Goal: Task Accomplishment & Management: Manage account settings

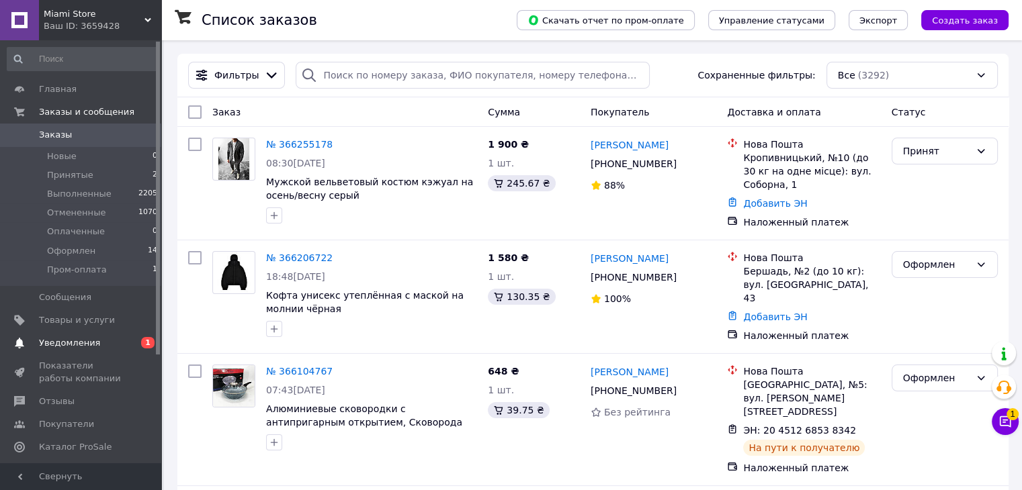
click at [90, 337] on span "Уведомления" at bounding box center [69, 343] width 61 height 12
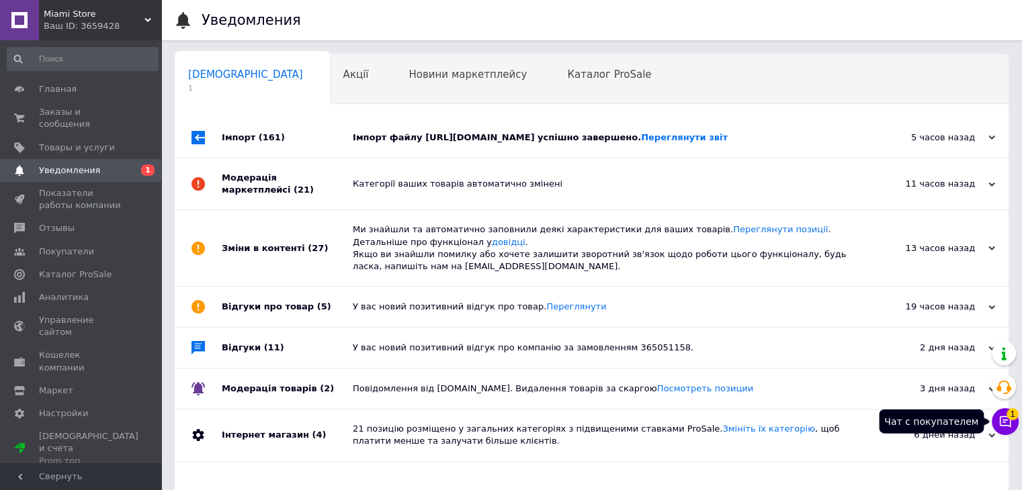
click at [992, 421] on button "Чат с покупателем 1" at bounding box center [1005, 421] width 27 height 27
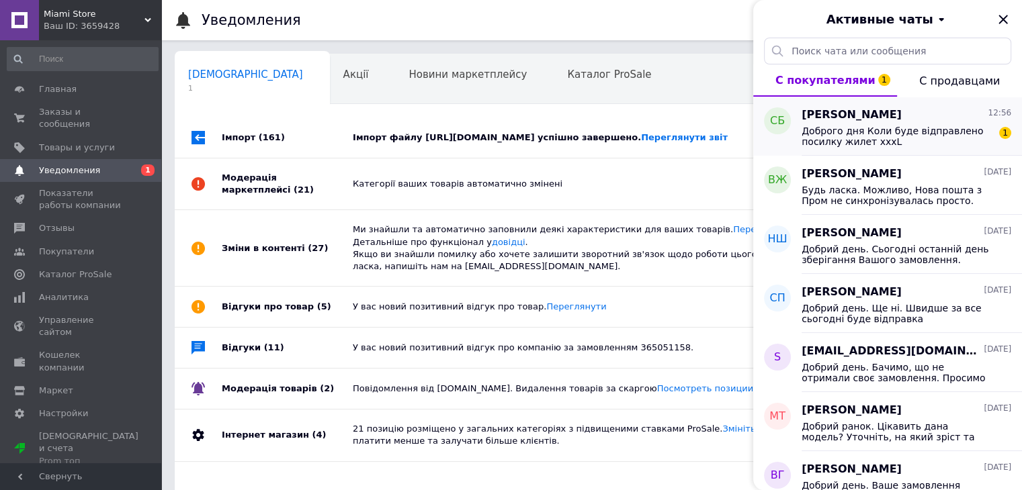
click at [849, 126] on span "Доброго дня Коли буде відправлено посилку жилет xxxL" at bounding box center [896, 136] width 191 height 21
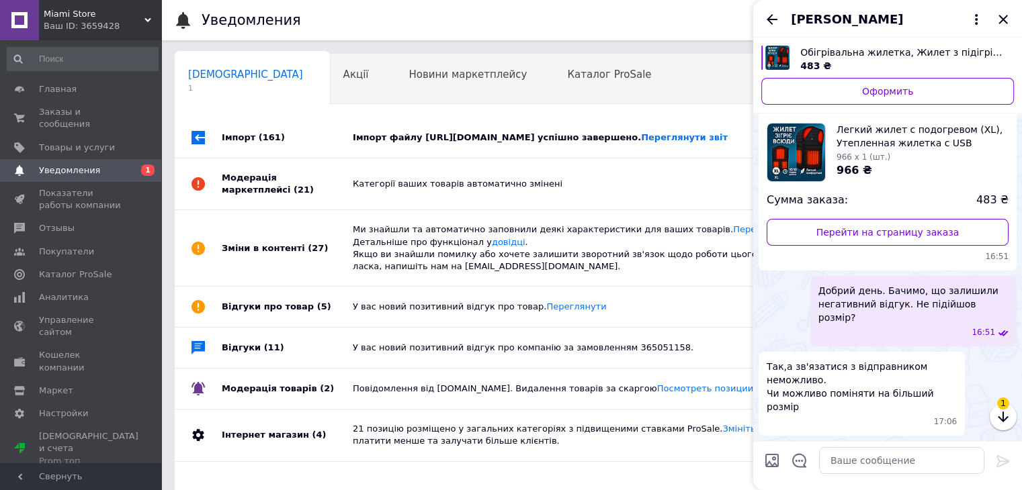
scroll to position [1340, 0]
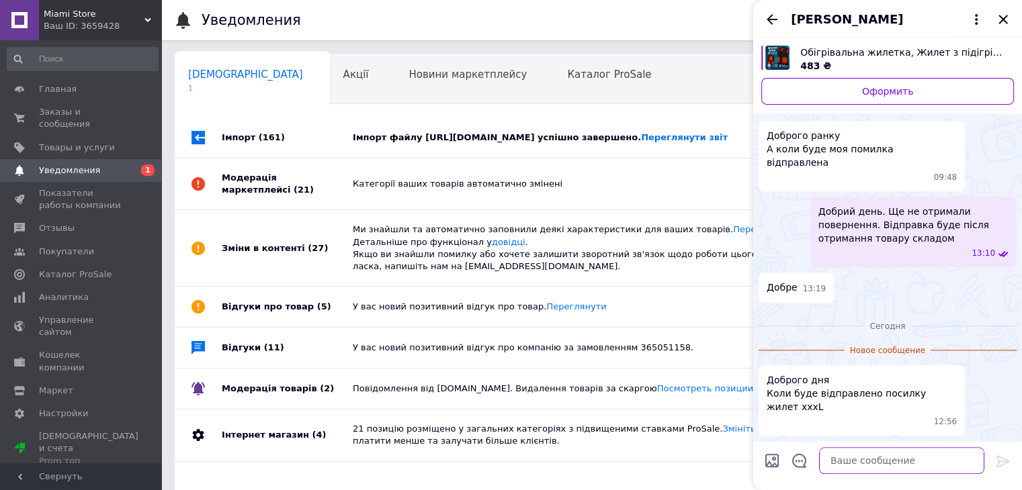
click at [841, 453] on textarea at bounding box center [901, 460] width 165 height 27
type textarea "Добрий день. Швидше за все в понеділок"
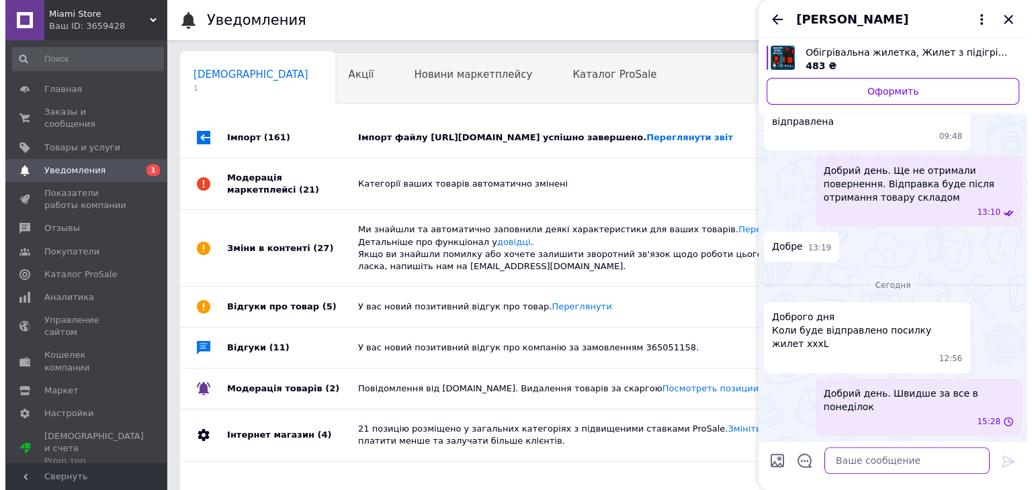
scroll to position [1333, 0]
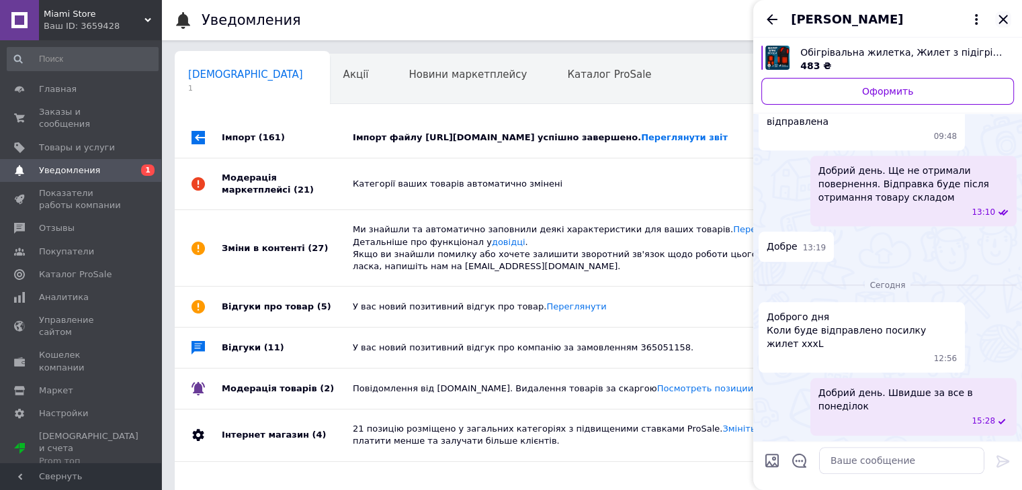
click at [1002, 22] on icon "Закрыть" at bounding box center [1003, 19] width 16 height 16
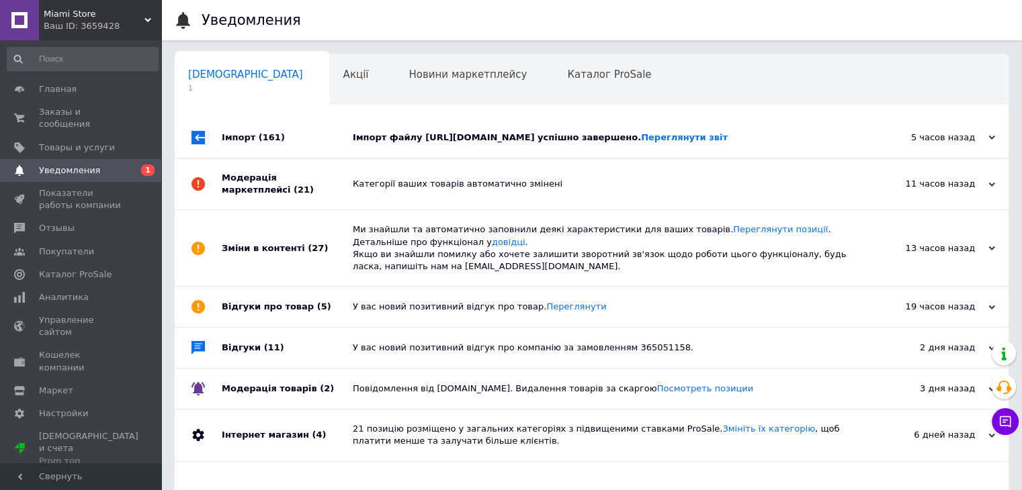
click at [392, 132] on div "Імпорт файлу https://www.websklad.biz.ua/wp-content/uploads/randomize_prom_8881…" at bounding box center [607, 138] width 508 height 12
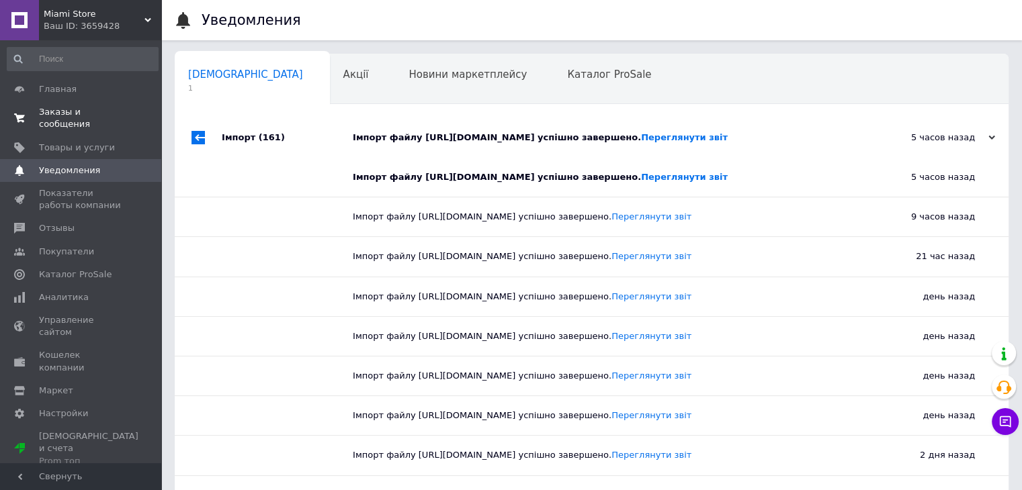
click at [73, 111] on span "Заказы и сообщения" at bounding box center [81, 118] width 85 height 24
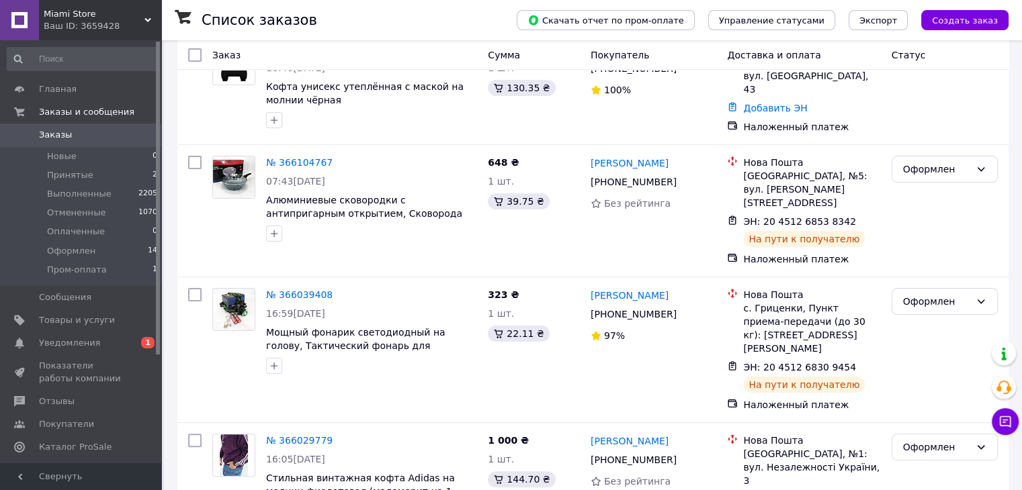
scroll to position [210, 0]
click at [122, 243] on li "Оформлен 14" at bounding box center [82, 251] width 165 height 19
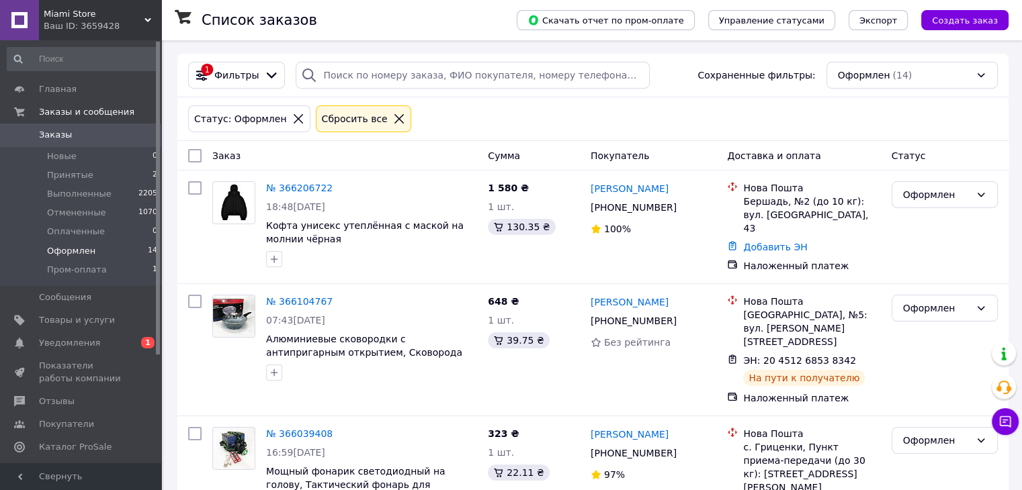
click at [110, 126] on link "Заказы 0" at bounding box center [82, 135] width 165 height 23
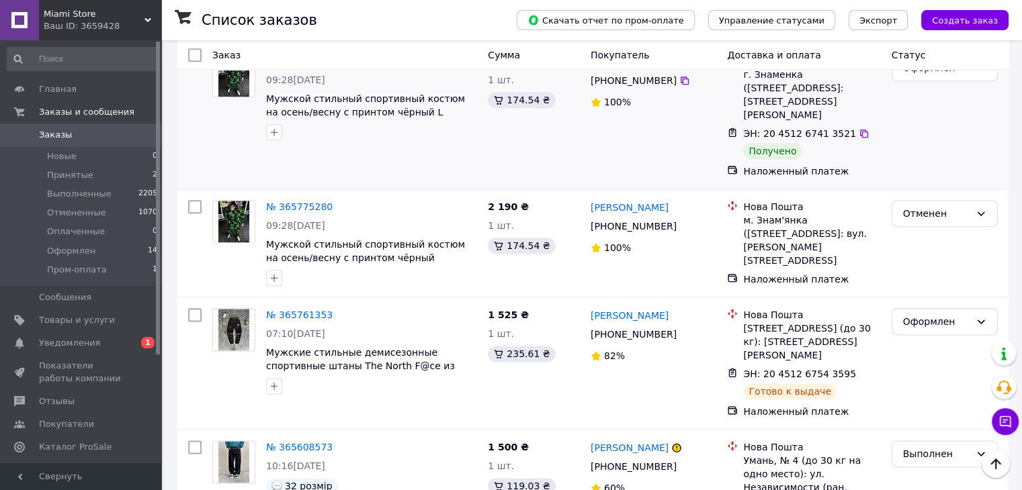
scroll to position [1610, 0]
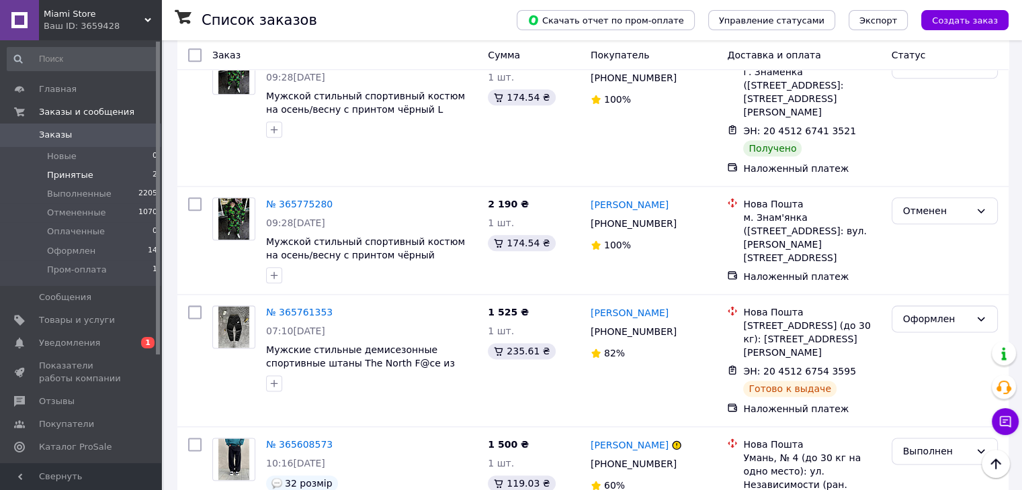
click at [130, 170] on li "Принятые 2" at bounding box center [82, 175] width 165 height 19
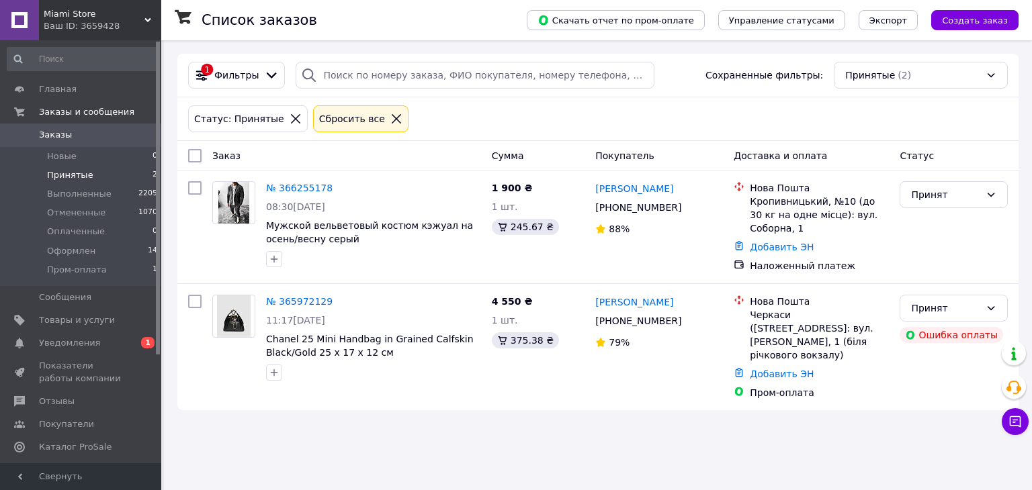
click at [83, 128] on link "Заказы 0" at bounding box center [82, 135] width 165 height 23
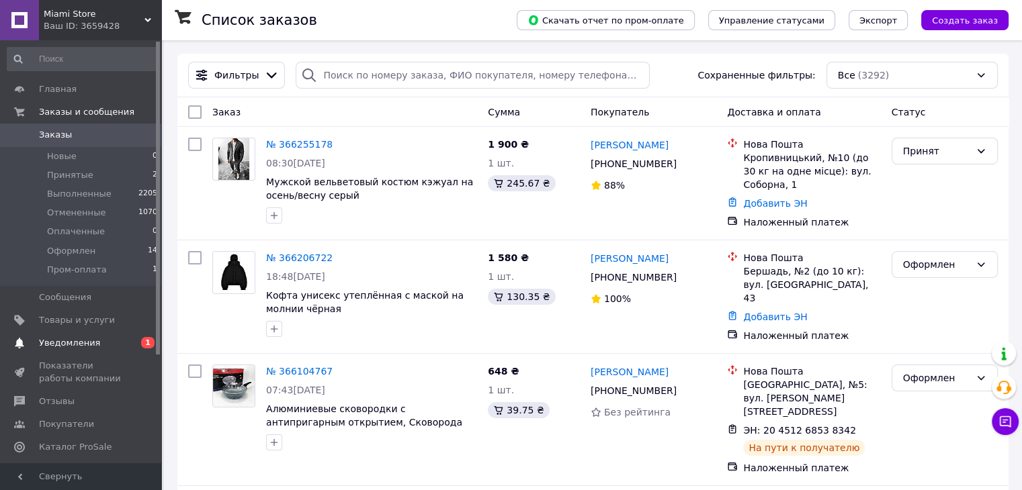
click at [83, 340] on span "Уведомления" at bounding box center [69, 343] width 61 height 12
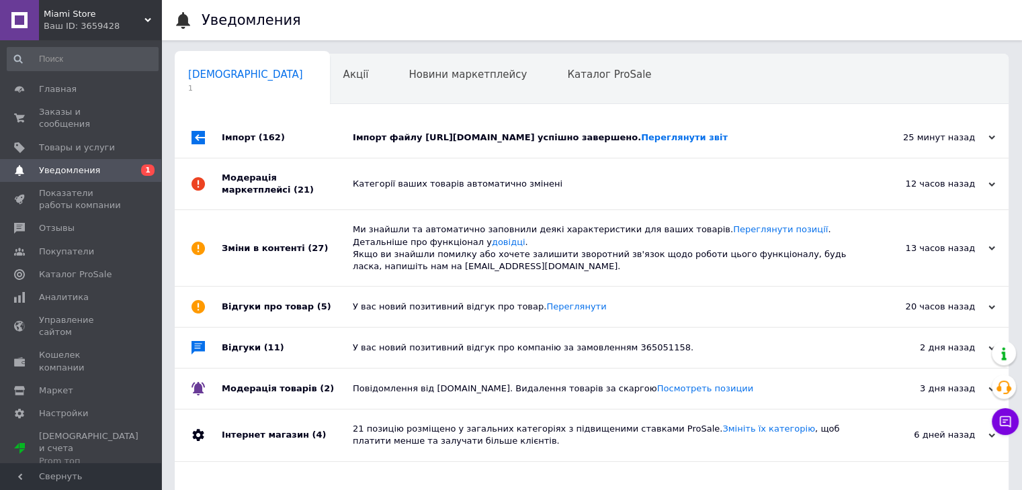
click at [449, 136] on div "Імпорт файлу https://www.websklad.biz.ua/wp-content/uploads/randomize_prom_8881…" at bounding box center [607, 138] width 508 height 12
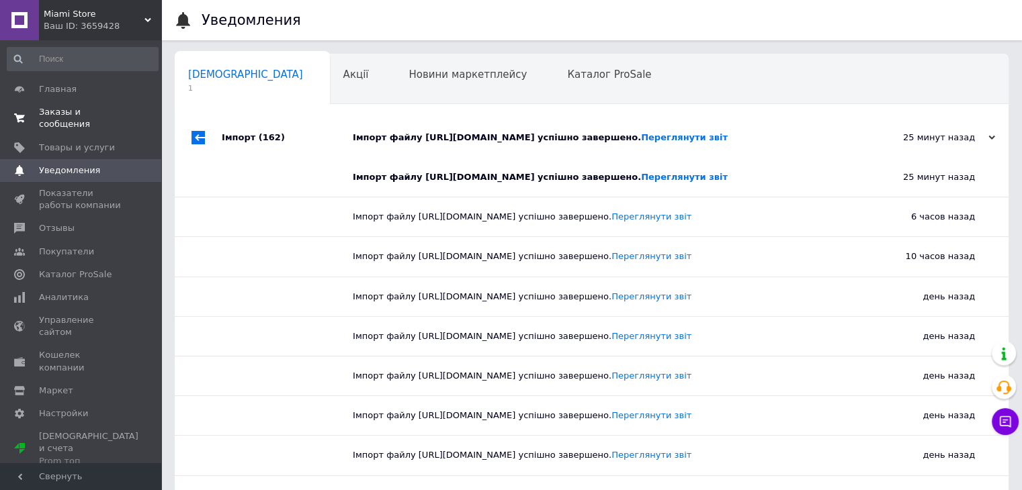
click at [107, 114] on span "Заказы и сообщения" at bounding box center [81, 118] width 85 height 24
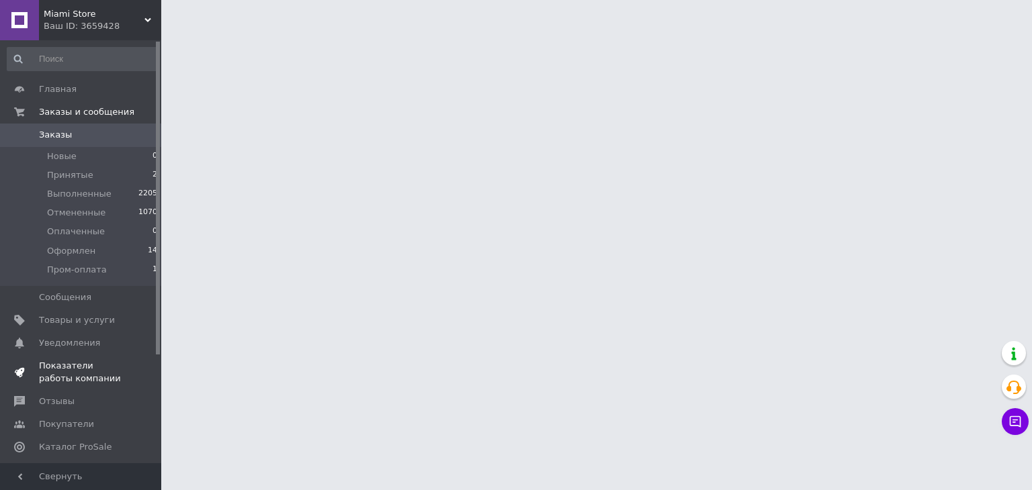
click at [103, 372] on span "Показатели работы компании" at bounding box center [81, 372] width 85 height 24
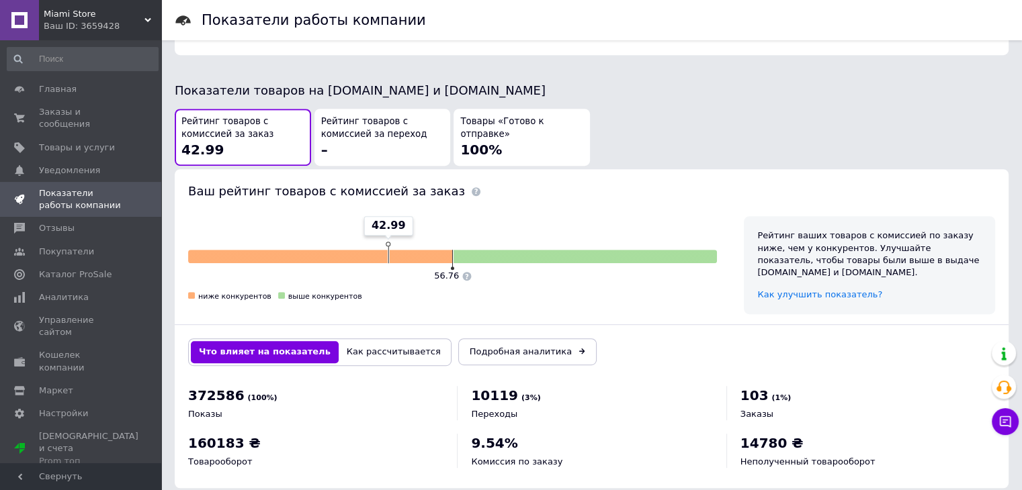
scroll to position [688, 0]
click at [83, 286] on link "Аналитика" at bounding box center [82, 297] width 165 height 23
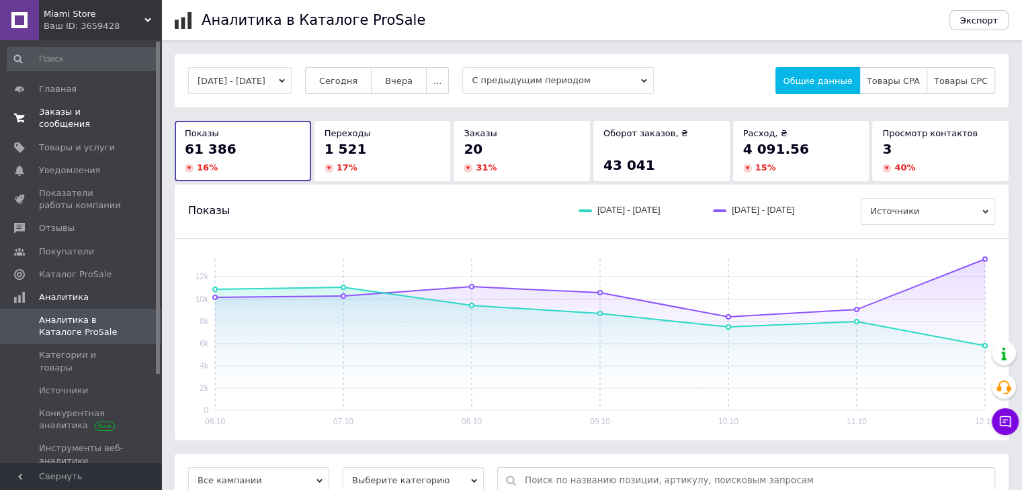
click at [107, 110] on span "Заказы и сообщения" at bounding box center [81, 118] width 85 height 24
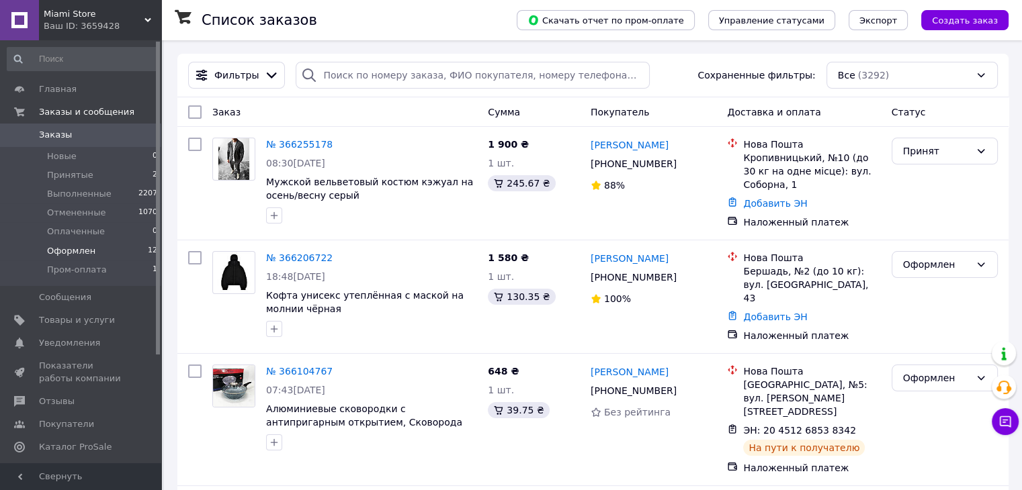
click at [122, 243] on li "Оформлен 12" at bounding box center [82, 251] width 165 height 19
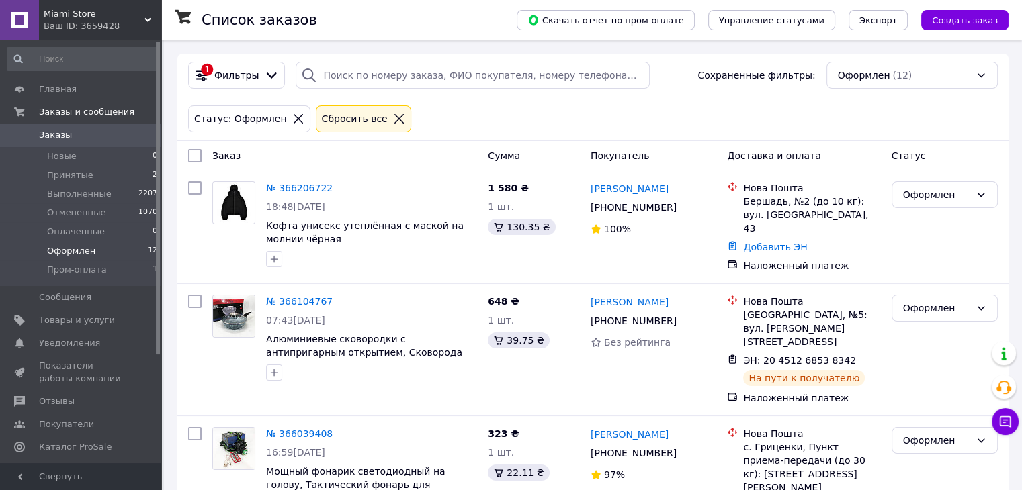
click at [107, 135] on span "Заказы" at bounding box center [81, 135] width 85 height 12
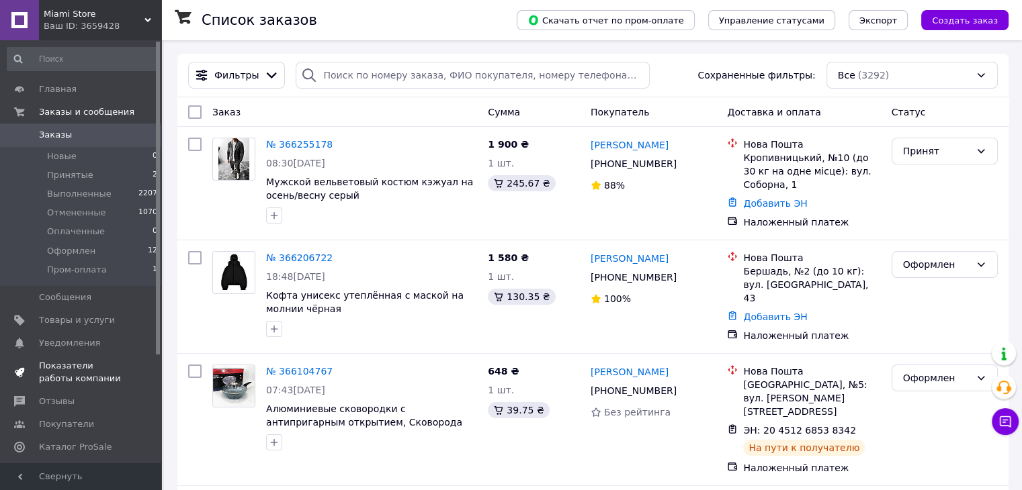
click at [101, 374] on span "Показатели работы компании" at bounding box center [81, 372] width 85 height 24
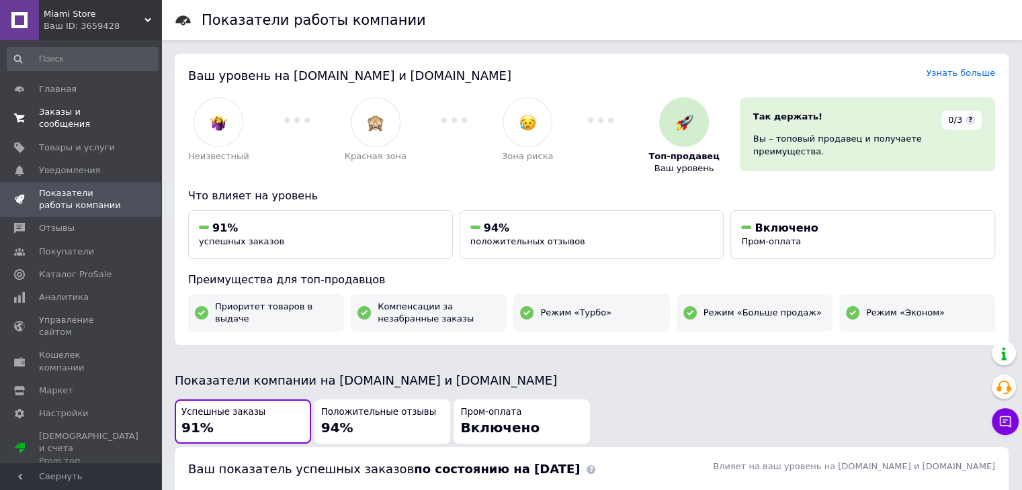
click at [92, 117] on span "Заказы и сообщения" at bounding box center [81, 118] width 85 height 24
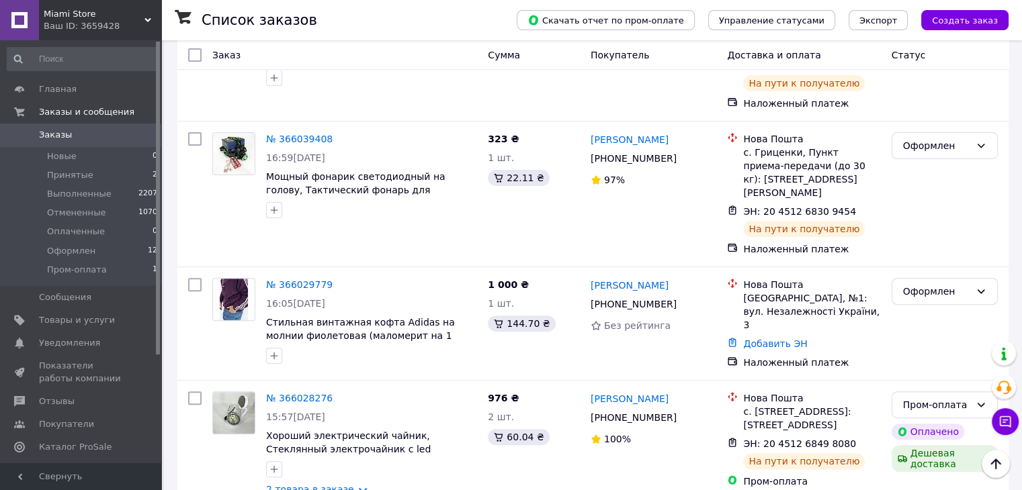
scroll to position [372, 0]
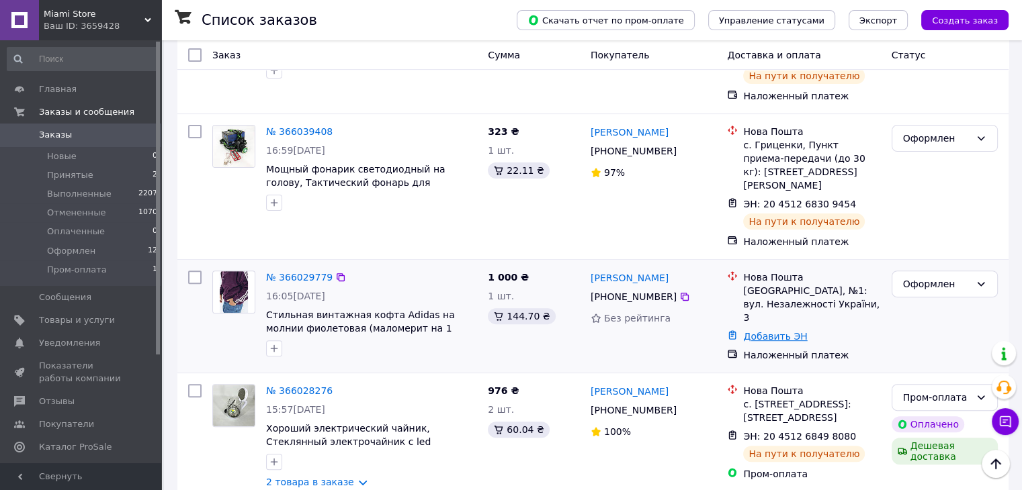
click at [756, 331] on link "Добавить ЭН" at bounding box center [775, 336] width 64 height 11
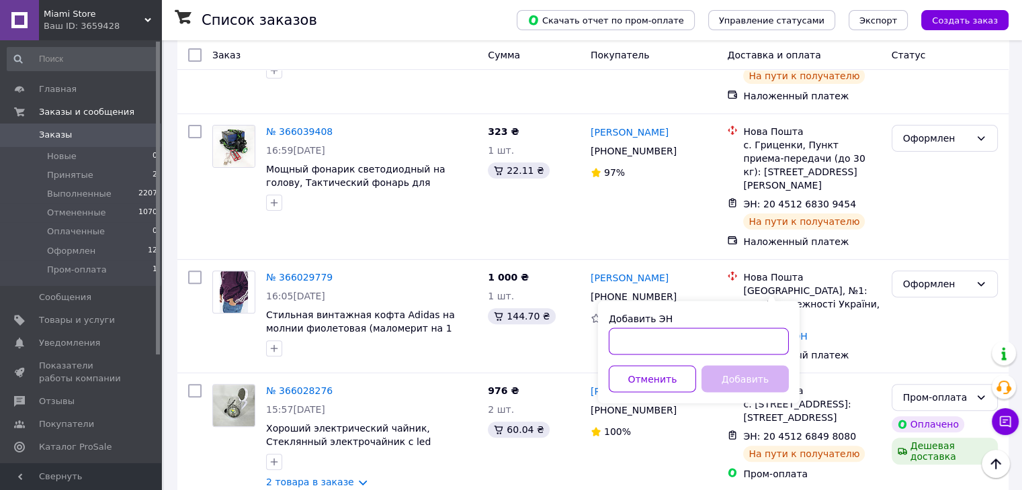
click at [731, 337] on input "Добавить ЭН" at bounding box center [699, 341] width 180 height 27
paste input "20451269034983"
type input "20451269034983"
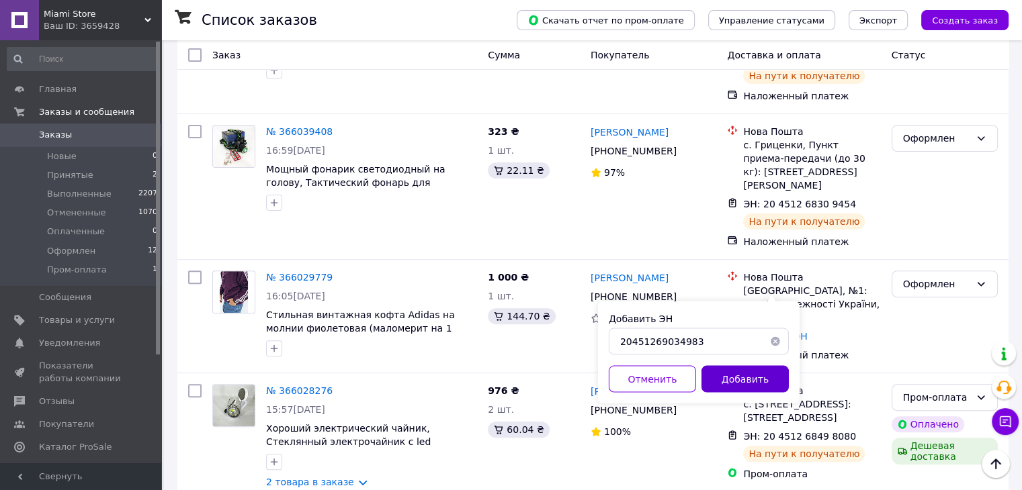
click at [718, 370] on button "Добавить" at bounding box center [744, 378] width 87 height 27
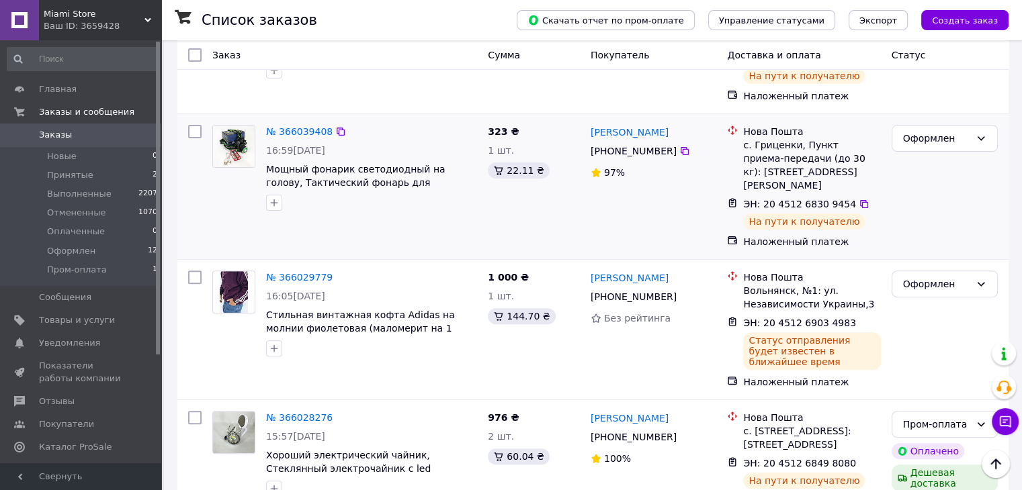
scroll to position [0, 0]
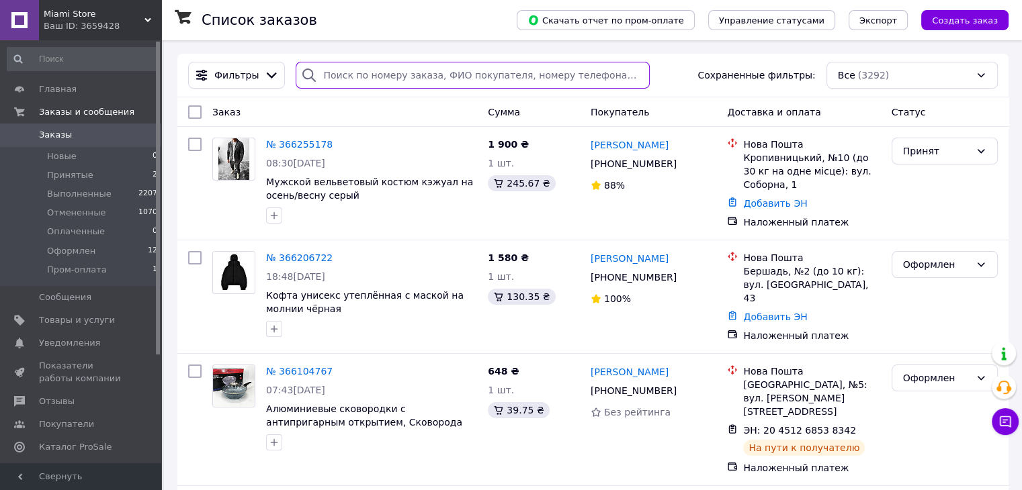
click at [405, 62] on input "search" at bounding box center [473, 75] width 354 height 27
paste input "20451252458405"
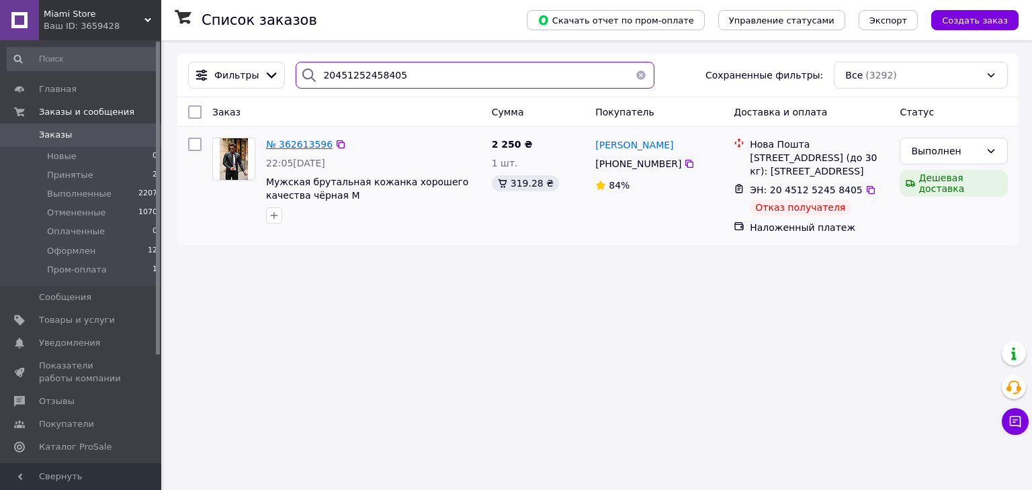
type input "20451252458405"
click at [292, 143] on span "№ 362613596" at bounding box center [299, 144] width 67 height 11
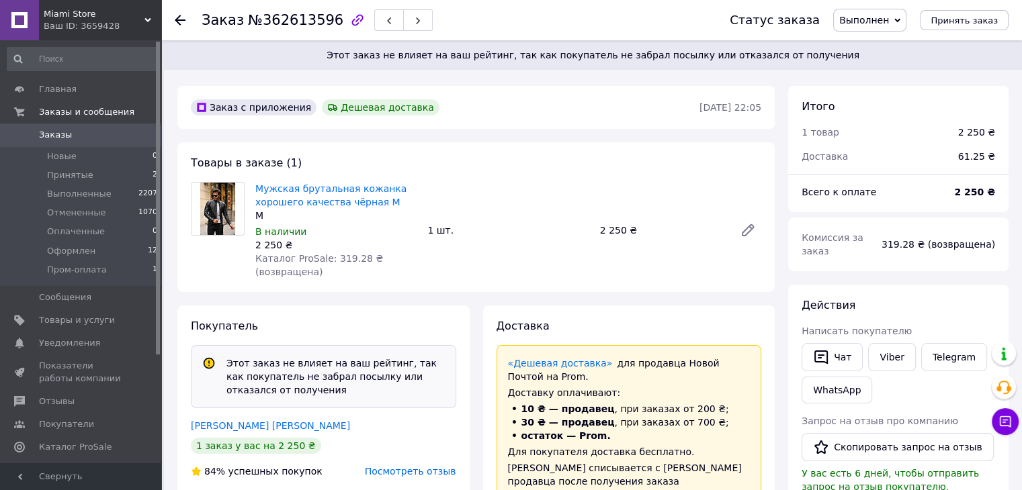
click at [114, 127] on link "Заказы 0" at bounding box center [82, 135] width 165 height 23
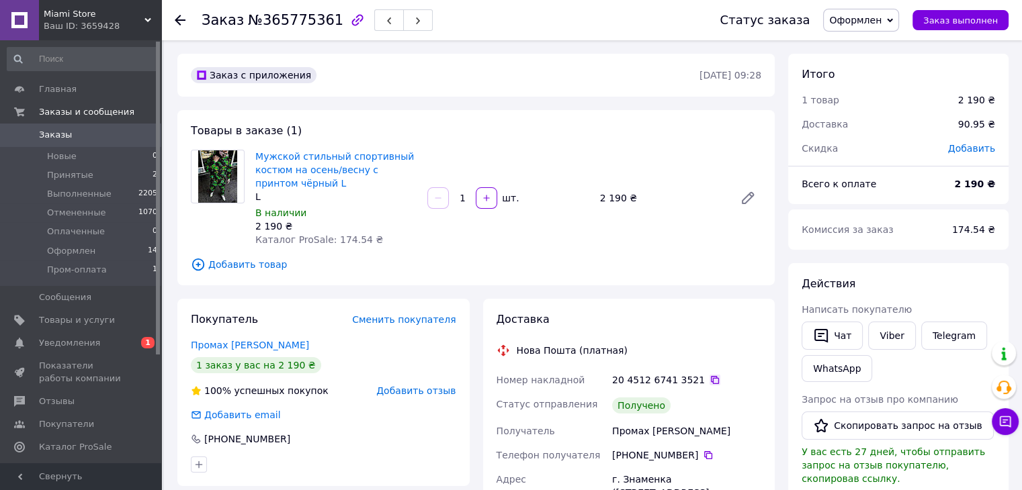
click at [711, 378] on icon at bounding box center [715, 380] width 8 height 8
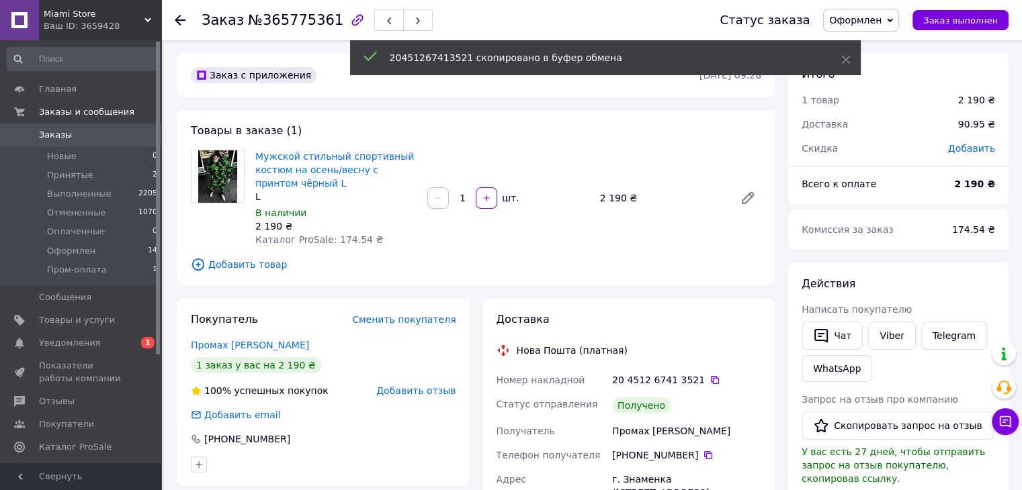
click at [885, 13] on span "Оформлен" at bounding box center [861, 20] width 76 height 23
click at [885, 64] on li "Выполнен" at bounding box center [861, 67] width 75 height 20
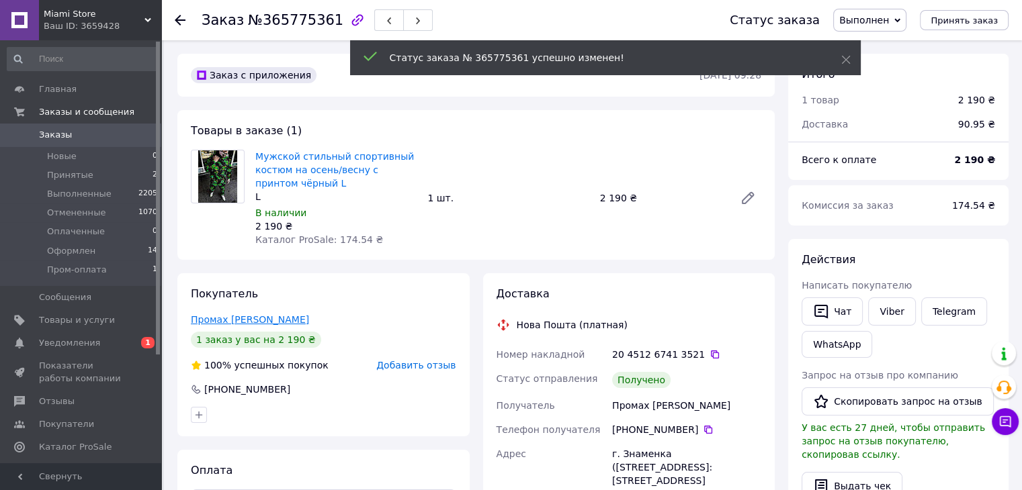
click at [261, 325] on link "Промах Олександр" at bounding box center [250, 319] width 118 height 11
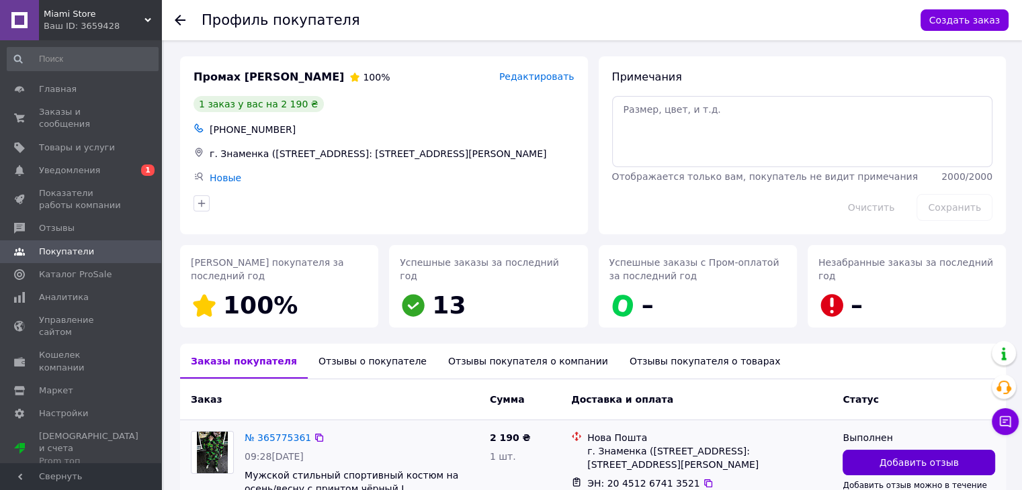
click at [892, 467] on span "Добавить отзыв" at bounding box center [918, 462] width 79 height 13
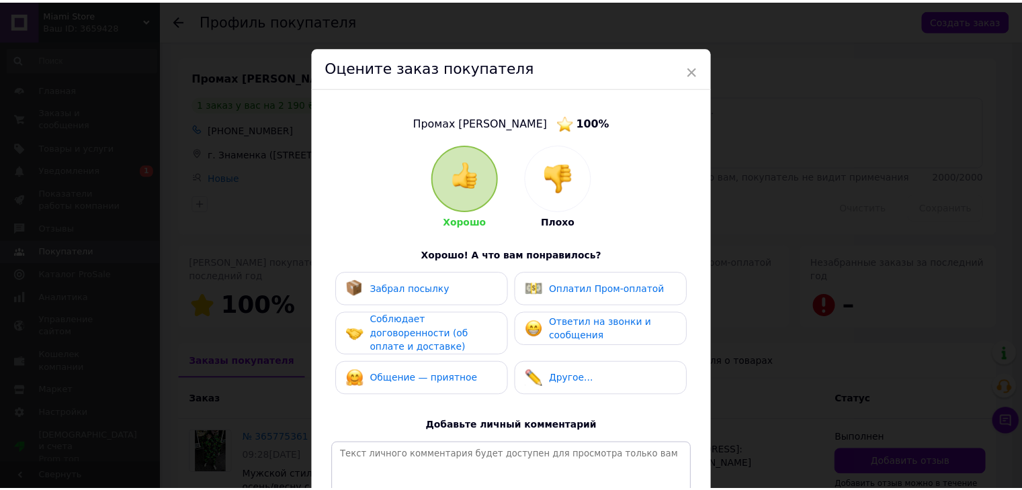
scroll to position [167, 0]
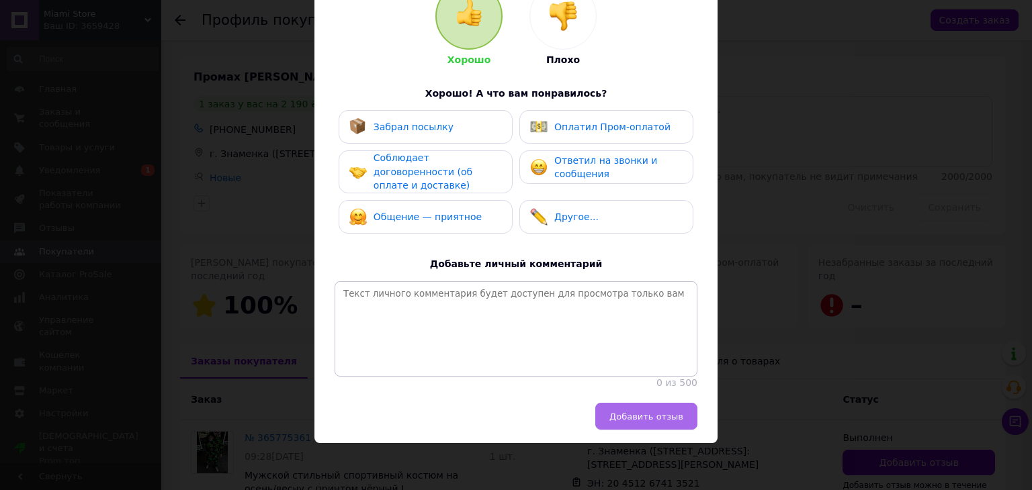
click at [631, 408] on button "Добавить отзыв" at bounding box center [646, 416] width 102 height 27
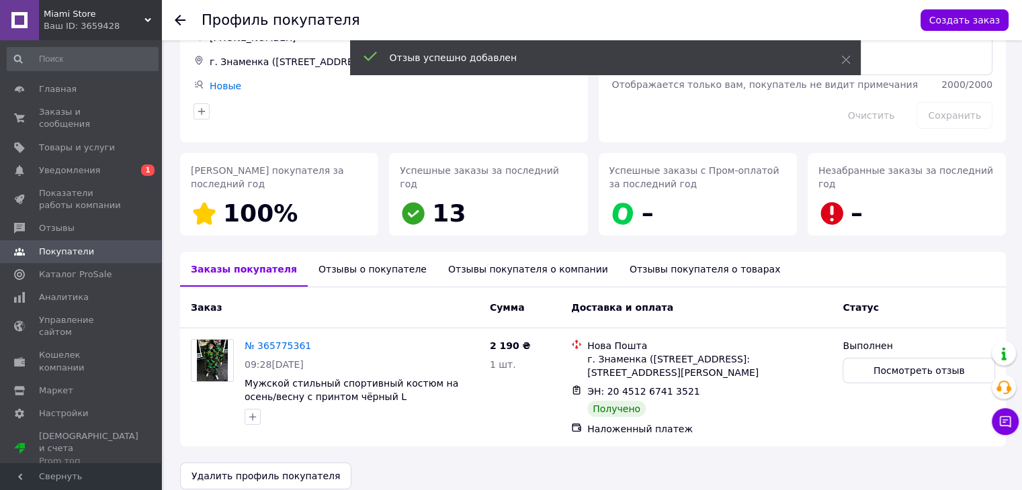
scroll to position [107, 0]
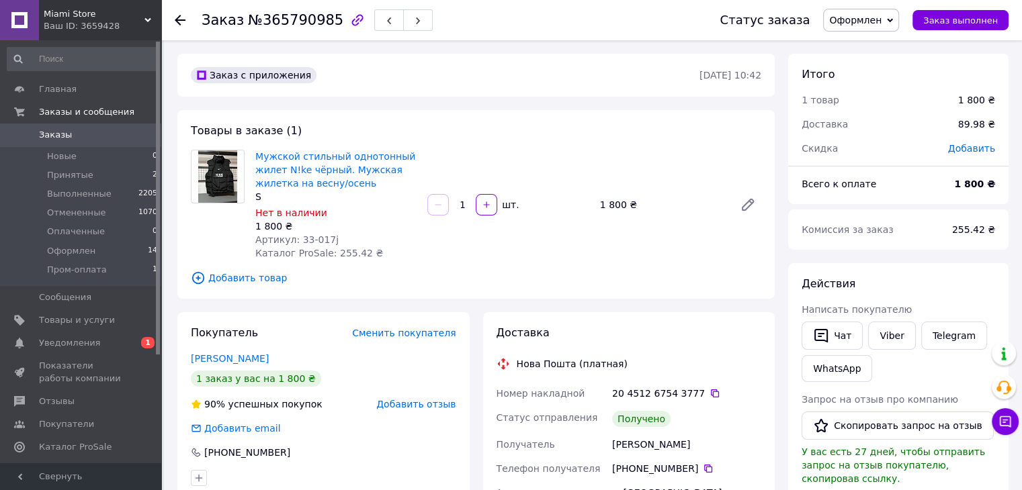
click at [868, 17] on span "Оформлен" at bounding box center [855, 20] width 52 height 11
click at [868, 62] on li "Выполнен" at bounding box center [861, 67] width 75 height 20
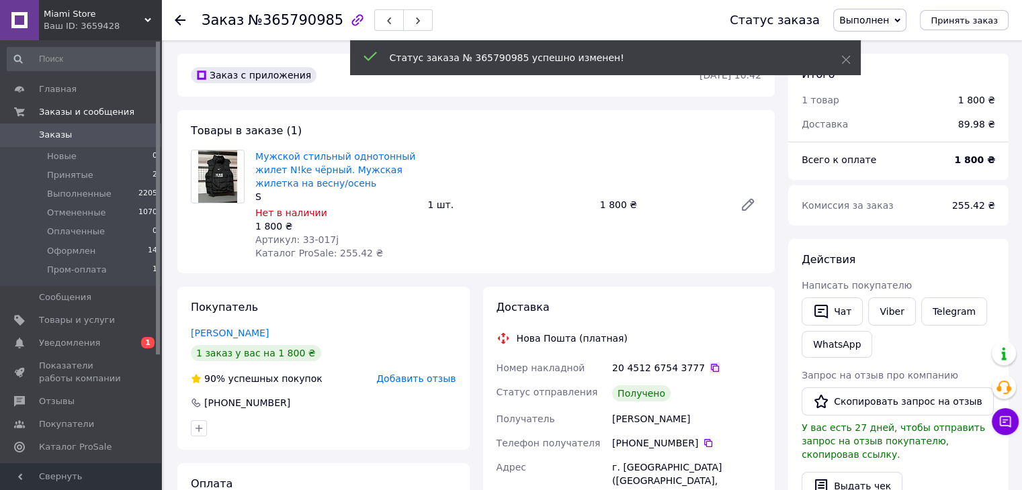
click at [709, 372] on icon at bounding box center [714, 368] width 11 height 11
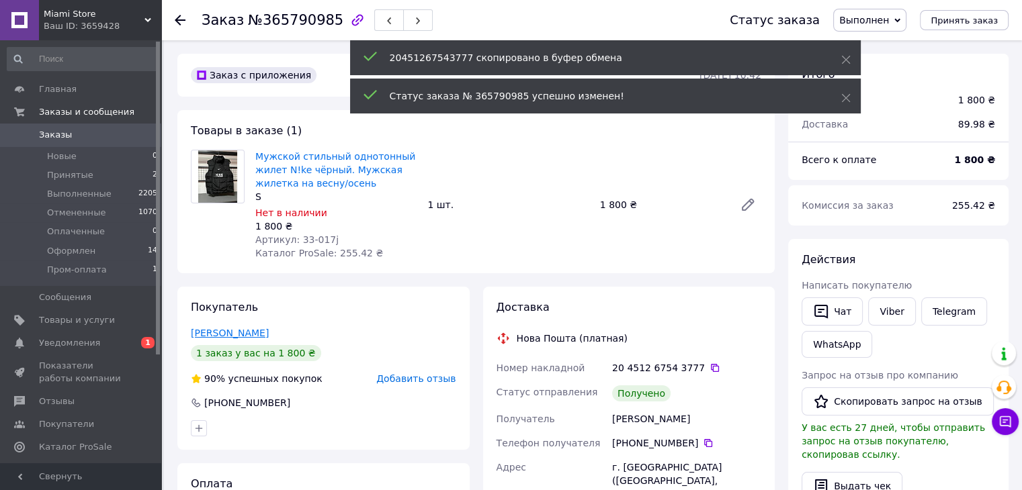
click at [217, 330] on link "[PERSON_NAME]" at bounding box center [230, 333] width 78 height 11
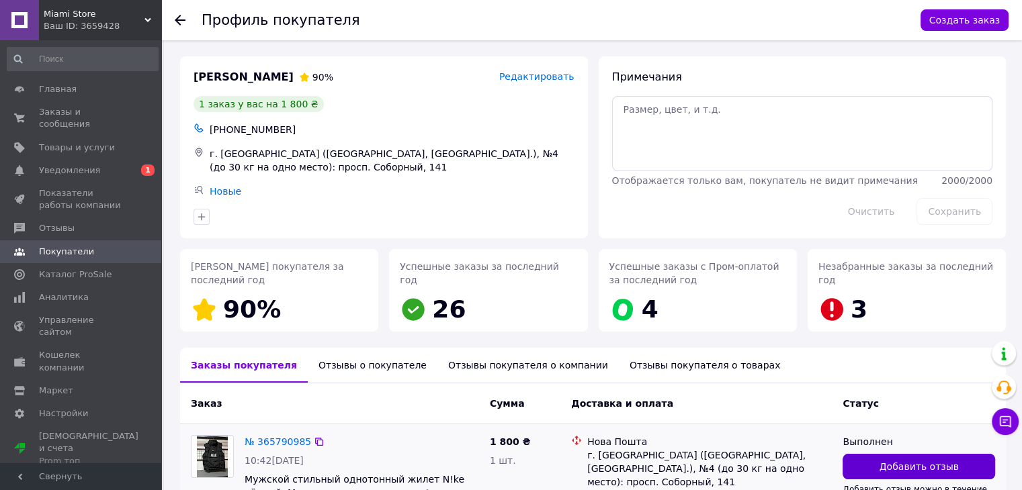
click at [869, 462] on button "Добавить отзыв" at bounding box center [918, 467] width 153 height 26
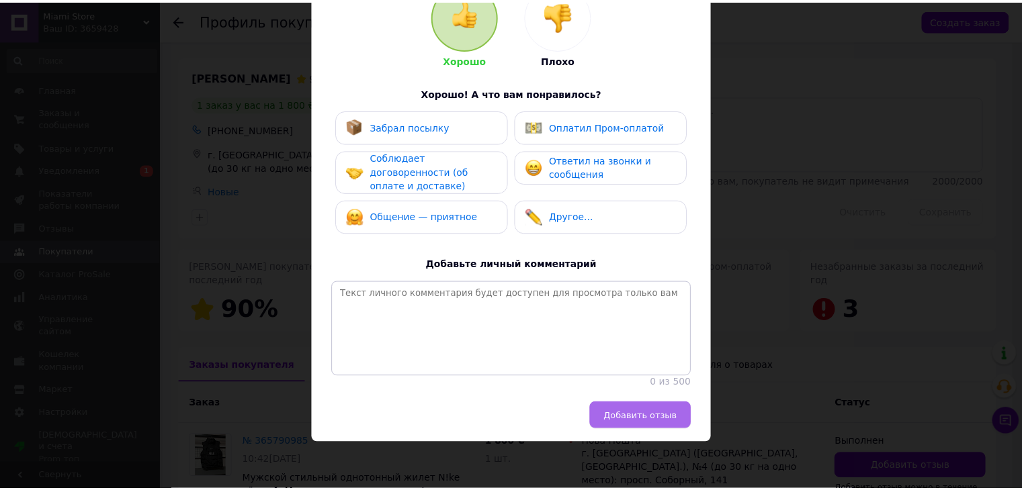
scroll to position [166, 0]
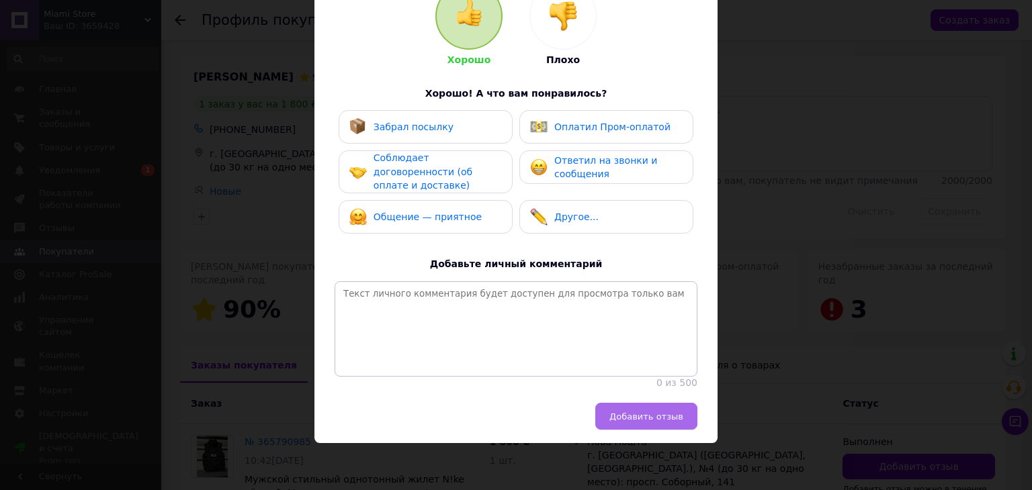
click at [644, 417] on span "Добавить отзыв" at bounding box center [646, 417] width 74 height 10
